Goal: Information Seeking & Learning: Learn about a topic

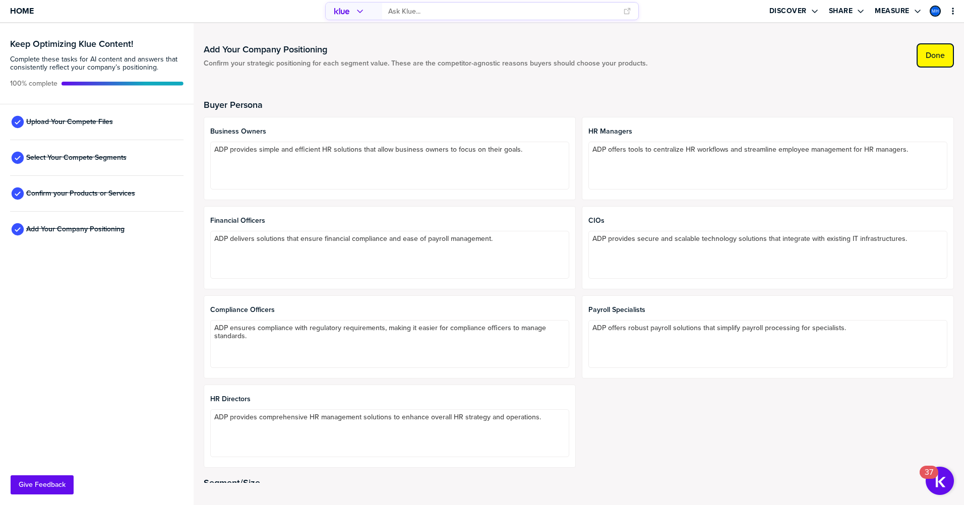
click at [935, 54] on label "Done" at bounding box center [934, 55] width 19 height 10
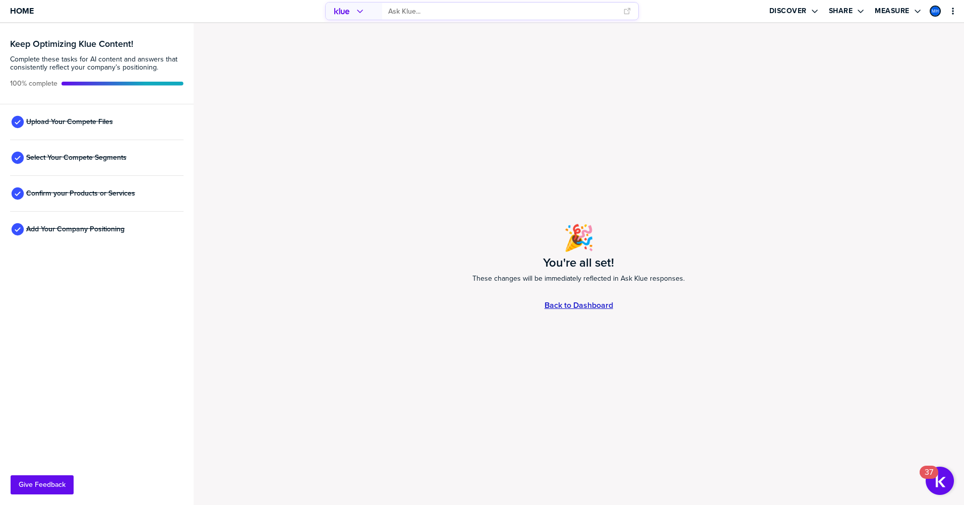
click at [565, 305] on link "Back to Dashboard" at bounding box center [578, 305] width 69 height 9
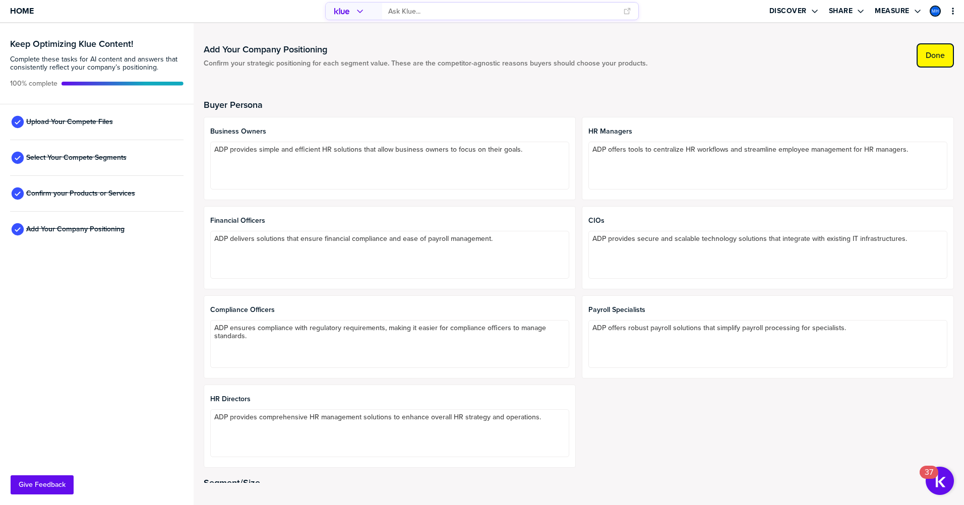
click at [941, 54] on label "Done" at bounding box center [934, 55] width 19 height 10
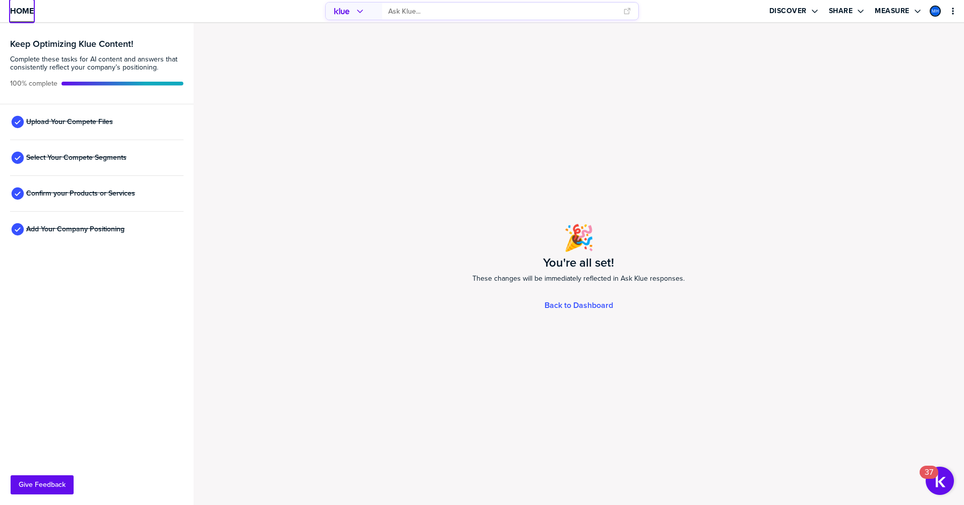
click at [27, 10] on span "Home" at bounding box center [22, 11] width 24 height 9
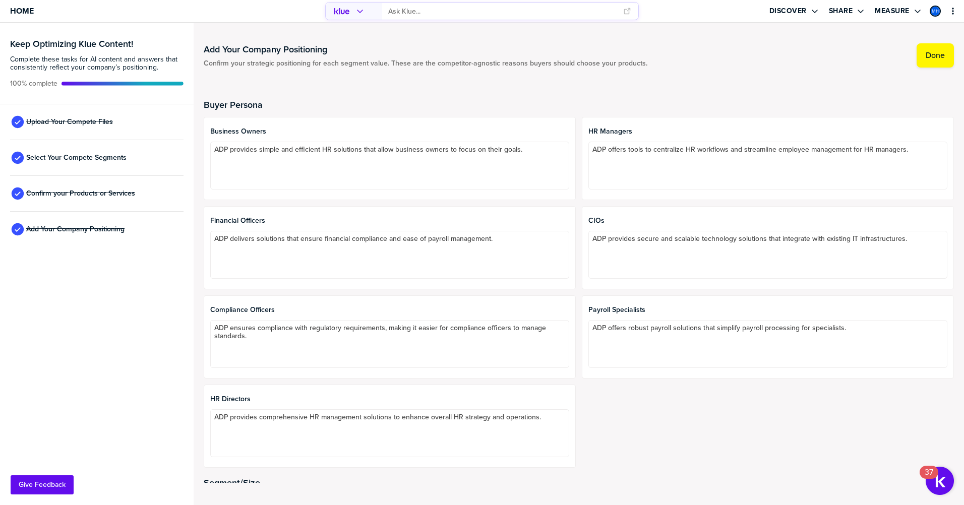
click at [428, 17] on input "primary" at bounding box center [502, 11] width 228 height 17
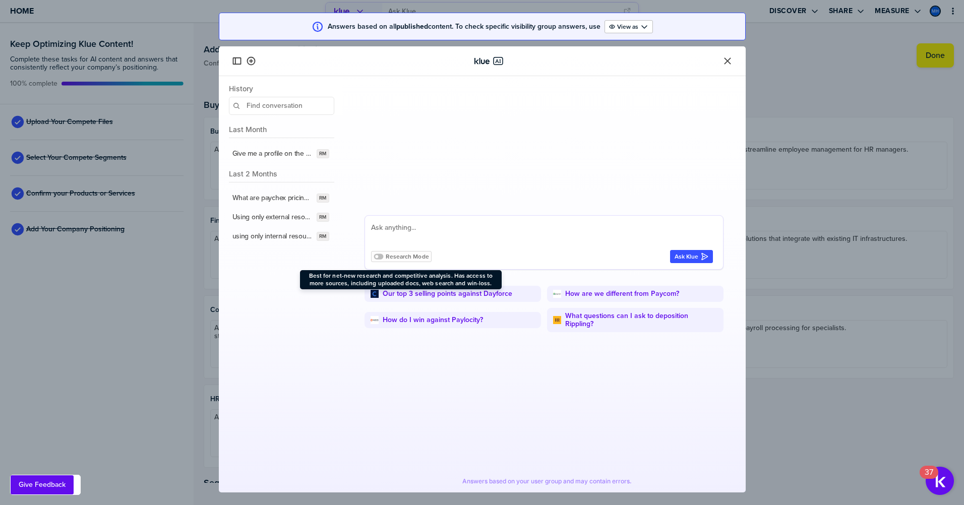
click at [398, 260] on span "Research Mode" at bounding box center [407, 257] width 43 height 8
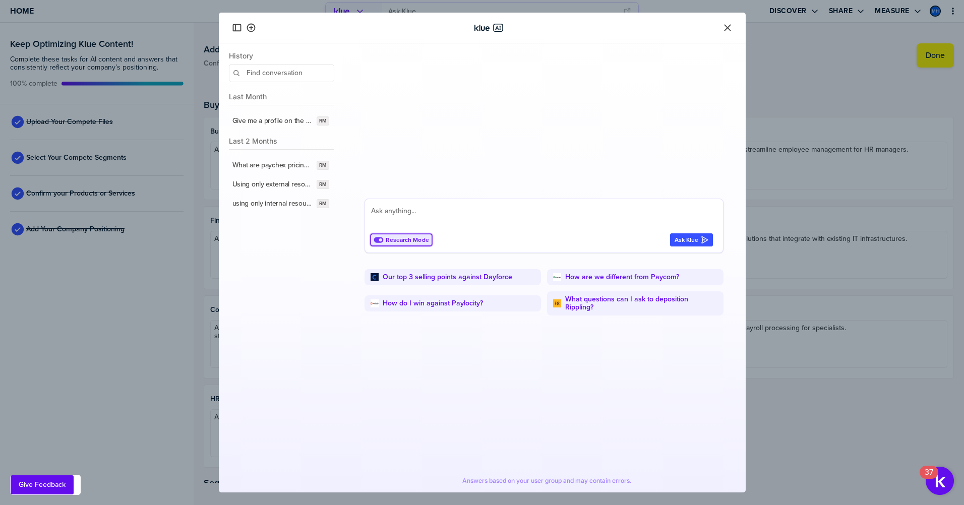
click at [389, 216] on textarea at bounding box center [542, 217] width 342 height 24
type textarea "using only internal resources what are the top 5 insights for paychex?"
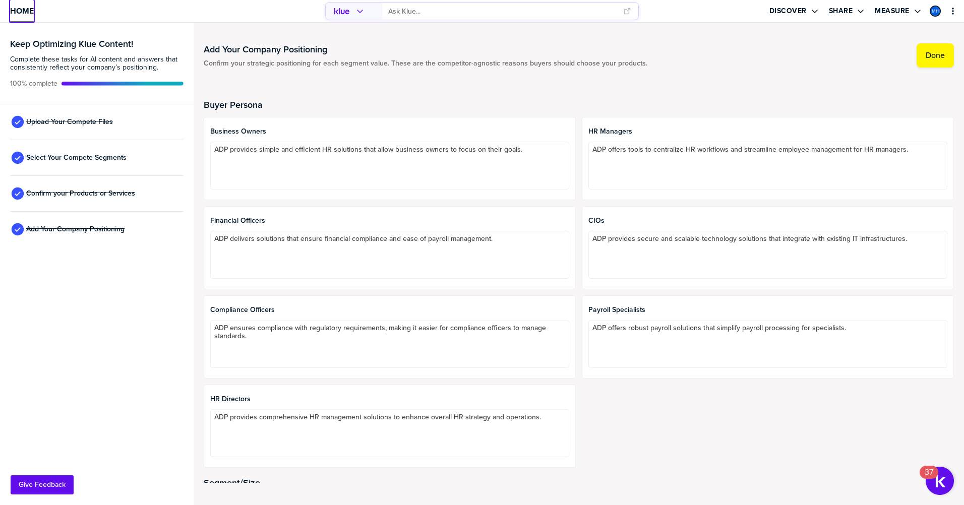
click at [24, 12] on body "Home Discover Share Measure Keep Optimizing Klue Content! Complete these tasks …" at bounding box center [482, 252] width 964 height 505
click at [23, 8] on span "Home" at bounding box center [22, 11] width 24 height 9
click at [924, 55] on button "Done" at bounding box center [934, 55] width 37 height 24
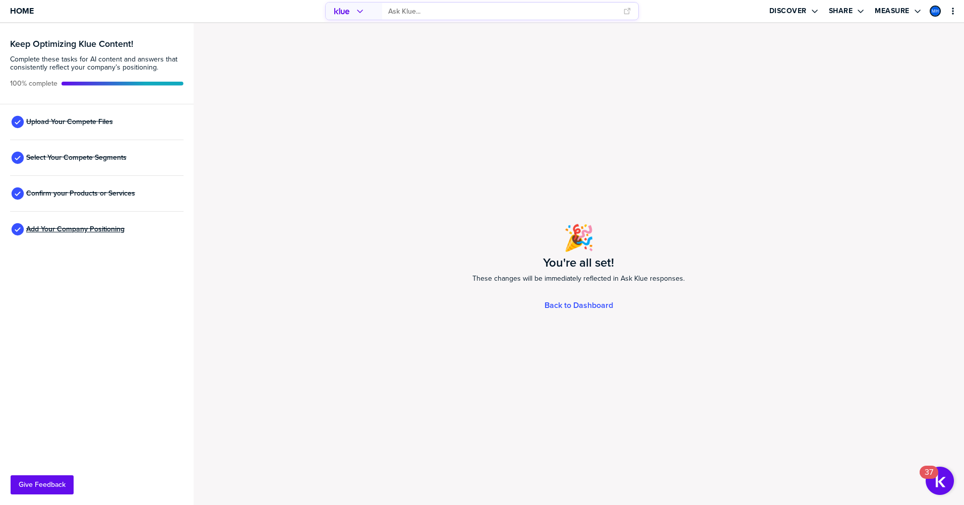
click at [66, 227] on span "Add Your Company Positioning" at bounding box center [75, 229] width 98 height 8
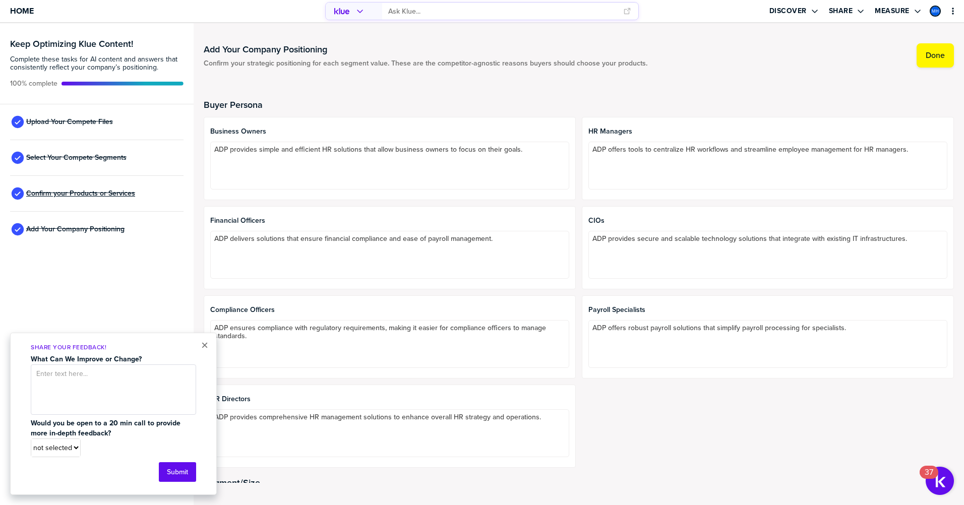
click at [68, 195] on span "Confirm your Products or Services" at bounding box center [80, 194] width 109 height 8
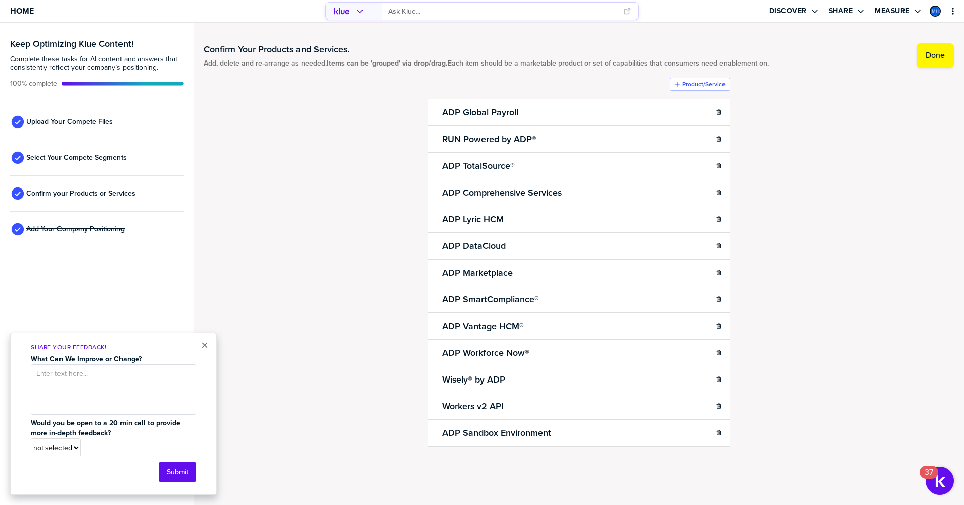
drag, startPoint x: 70, startPoint y: 157, endPoint x: 74, endPoint y: 131, distance: 26.9
click at [70, 157] on span "Select Your Compete Segments" at bounding box center [76, 158] width 100 height 8
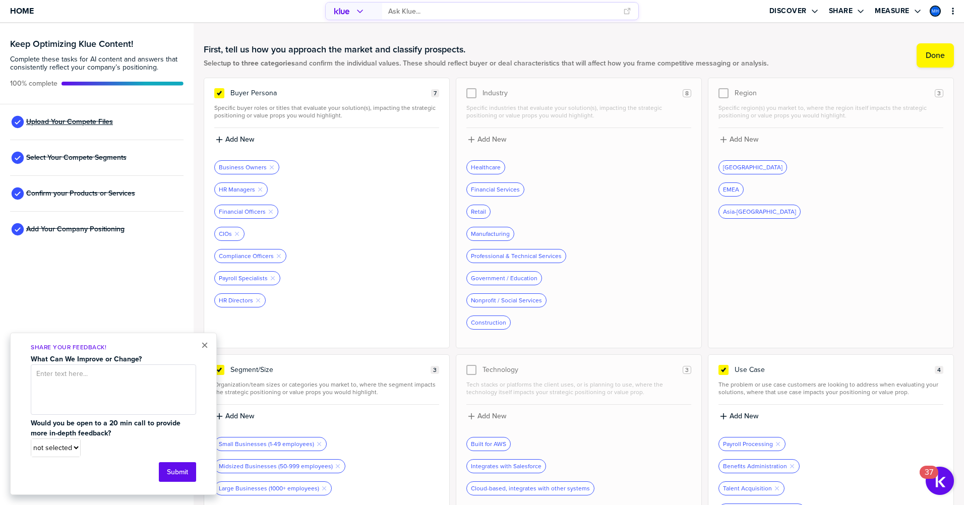
click at [78, 118] on span "Upload Your Compete Files" at bounding box center [69, 122] width 87 height 8
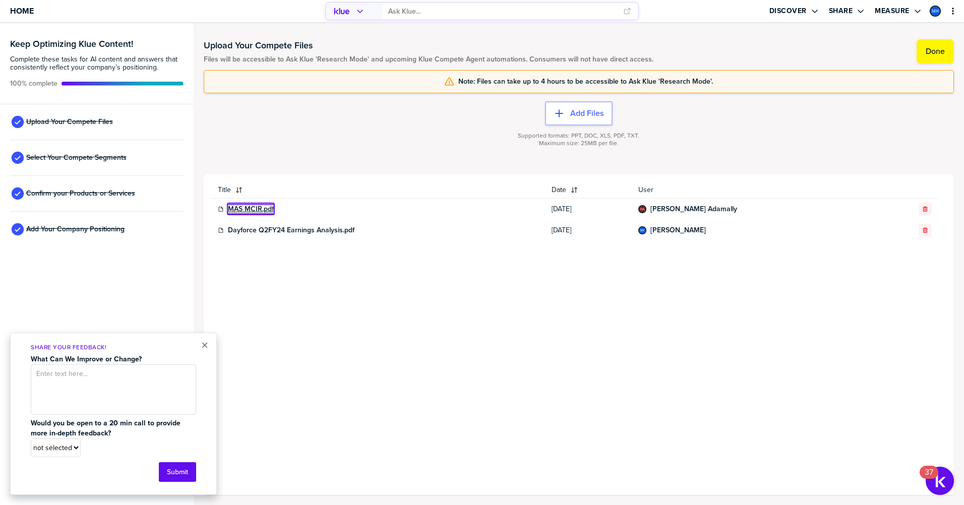
click at [251, 208] on link "MAS MCIR.pdf" at bounding box center [251, 209] width 46 height 8
click at [660, 29] on div "Upload Your Compete Files Files will be accessible to Ask Klue 'Research Mode' …" at bounding box center [579, 264] width 770 height 482
click at [204, 347] on button "×" at bounding box center [204, 345] width 7 height 12
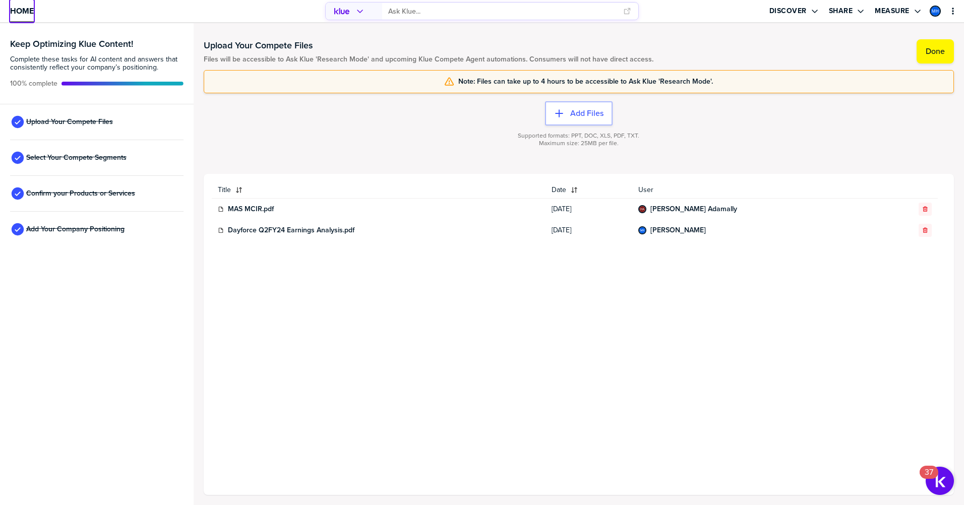
click at [32, 8] on span "Home" at bounding box center [22, 11] width 24 height 9
